Goal: Task Accomplishment & Management: Complete application form

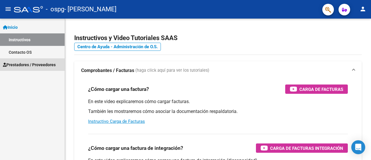
click at [34, 61] on span "Prestadores / Proveedores" at bounding box center [29, 64] width 53 height 6
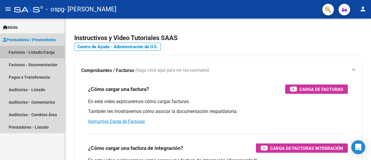
click at [38, 57] on link "Facturas - Listado/Carga" at bounding box center [32, 52] width 65 height 12
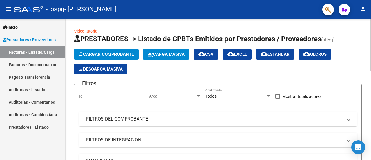
click at [111, 55] on span "Cargar Comprobante" at bounding box center [106, 54] width 55 height 5
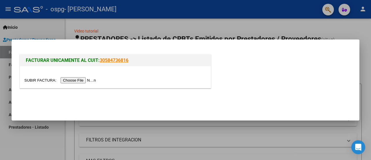
click at [70, 78] on input "file" at bounding box center [60, 80] width 73 height 6
click at [98, 81] on input "file" at bounding box center [60, 80] width 73 height 6
click at [240, 20] on div at bounding box center [185, 80] width 371 height 160
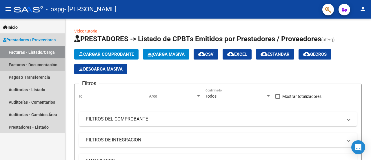
click at [41, 61] on link "Facturas - Documentación" at bounding box center [32, 64] width 65 height 12
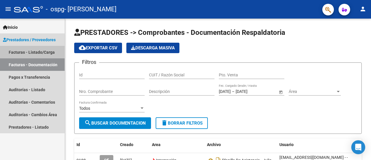
click at [36, 54] on link "Facturas - Listado/Carga" at bounding box center [32, 52] width 65 height 12
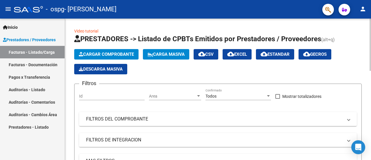
click at [120, 54] on span "Cargar Comprobante" at bounding box center [106, 54] width 55 height 5
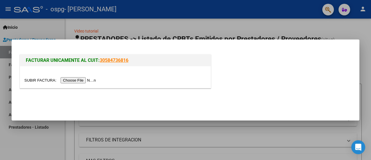
click at [80, 78] on input "file" at bounding box center [60, 80] width 73 height 6
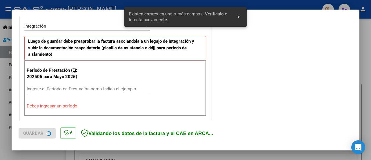
scroll to position [144, 0]
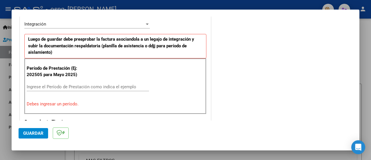
click at [78, 86] on input "Ingrese el Período de Prestación como indica el ejemplo" at bounding box center [88, 86] width 122 height 5
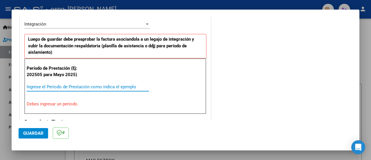
type input "1"
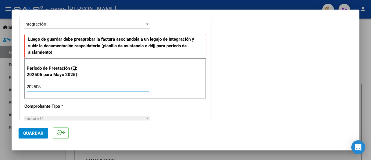
type input "202508"
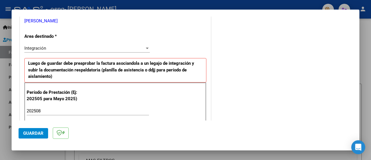
scroll to position [116, 0]
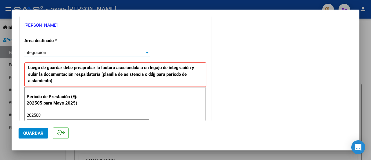
click at [146, 53] on div at bounding box center [147, 52] width 3 height 1
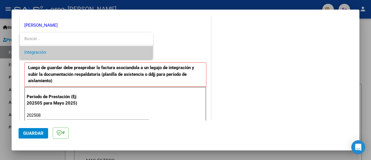
click at [145, 53] on span "Integración" at bounding box center [86, 52] width 124 height 13
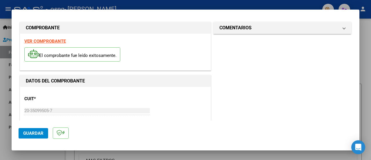
scroll to position [0, 0]
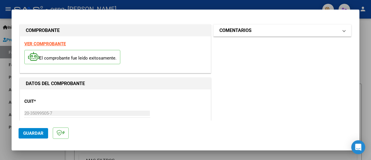
click at [336, 32] on span "COMENTARIOS" at bounding box center [280, 30] width 123 height 7
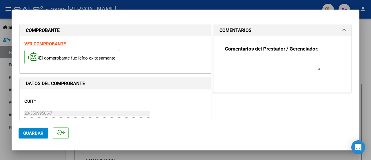
click at [336, 32] on span "COMENTARIOS" at bounding box center [280, 30] width 123 height 7
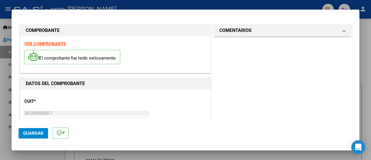
click at [42, 132] on span "Guardar" at bounding box center [33, 132] width 20 height 5
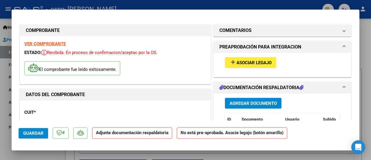
click at [273, 64] on button "add Asociar Legajo" at bounding box center [250, 62] width 51 height 11
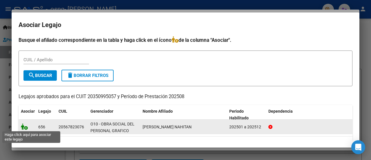
click at [25, 126] on icon at bounding box center [24, 126] width 7 height 6
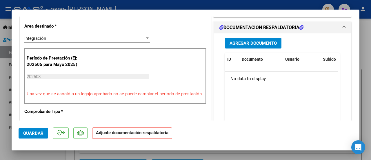
scroll to position [142, 0]
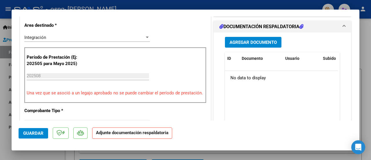
click at [268, 43] on span "Agregar Documento" at bounding box center [252, 42] width 47 height 5
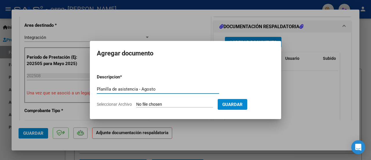
type input "Planilla de asistencia - Agosto"
click at [209, 104] on input "Seleccionar Archivo" at bounding box center [174, 105] width 77 height 6
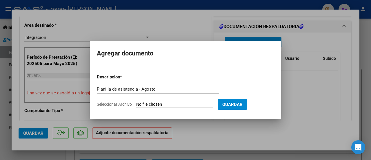
type input "C:\fakepath\Asistencia- Nahitan [PERSON_NAME]- Agosto .pdf"
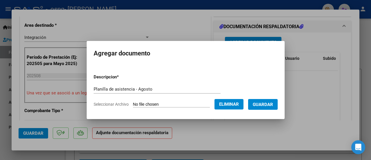
click at [262, 104] on span "Guardar" at bounding box center [263, 104] width 20 height 5
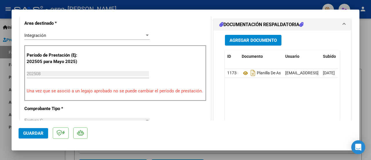
scroll to position [155, 0]
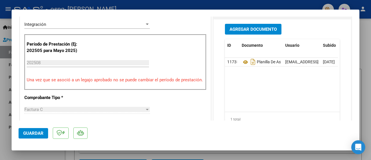
click at [42, 134] on span "Guardar" at bounding box center [33, 132] width 20 height 5
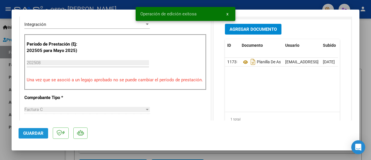
click at [42, 134] on span "Guardar" at bounding box center [33, 132] width 20 height 5
click at [364, 124] on div at bounding box center [185, 80] width 371 height 160
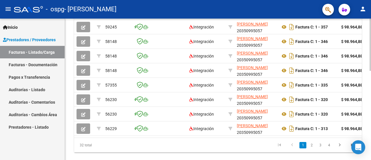
scroll to position [240, 0]
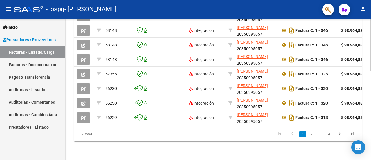
click at [366, 147] on div at bounding box center [369, 133] width 1 height 52
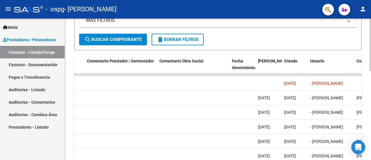
scroll to position [141, 0]
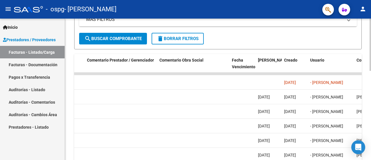
click at [366, 86] on div at bounding box center [369, 98] width 1 height 52
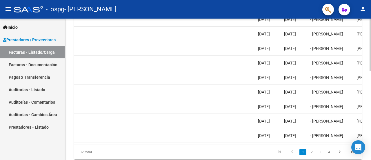
scroll to position [240, 0]
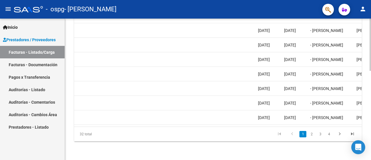
click at [366, 127] on div at bounding box center [369, 133] width 1 height 52
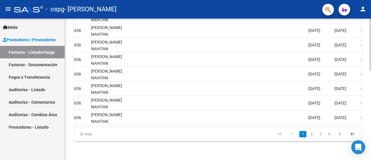
scroll to position [0, 782]
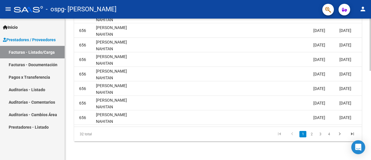
click at [366, 116] on div at bounding box center [369, 133] width 1 height 52
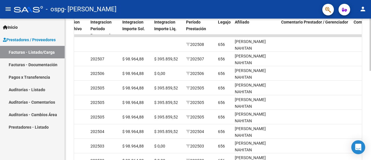
scroll to position [178, 0]
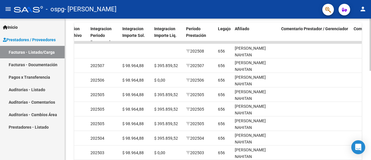
click at [366, 91] on div at bounding box center [369, 109] width 1 height 52
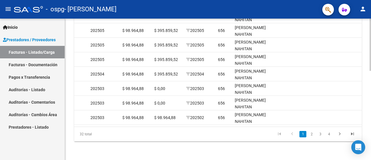
scroll to position [0, 0]
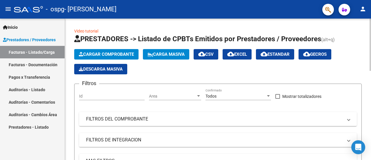
click at [366, 17] on div "menu - ospg - [PERSON_NAME] person Inicio Instructivos Contacto OS Prestadores …" at bounding box center [185, 80] width 371 height 160
